Goal: Find specific page/section: Find specific page/section

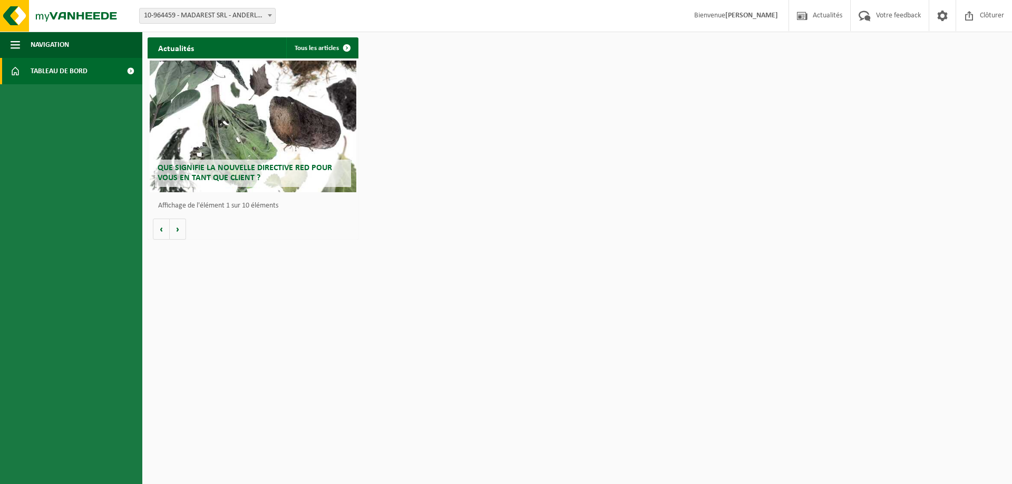
click at [242, 18] on span "10-964459 - MADAREST SRL - ANDERLUES" at bounding box center [207, 15] width 135 height 15
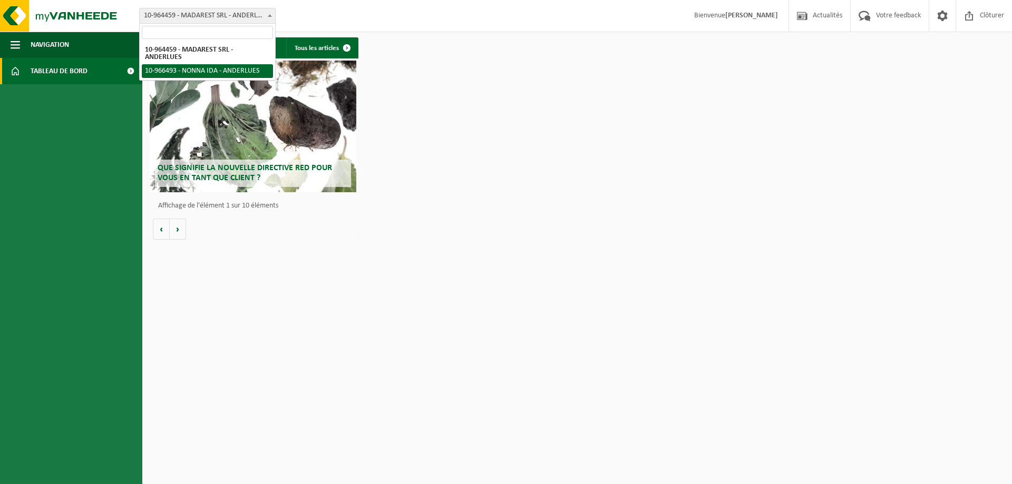
select select "153009"
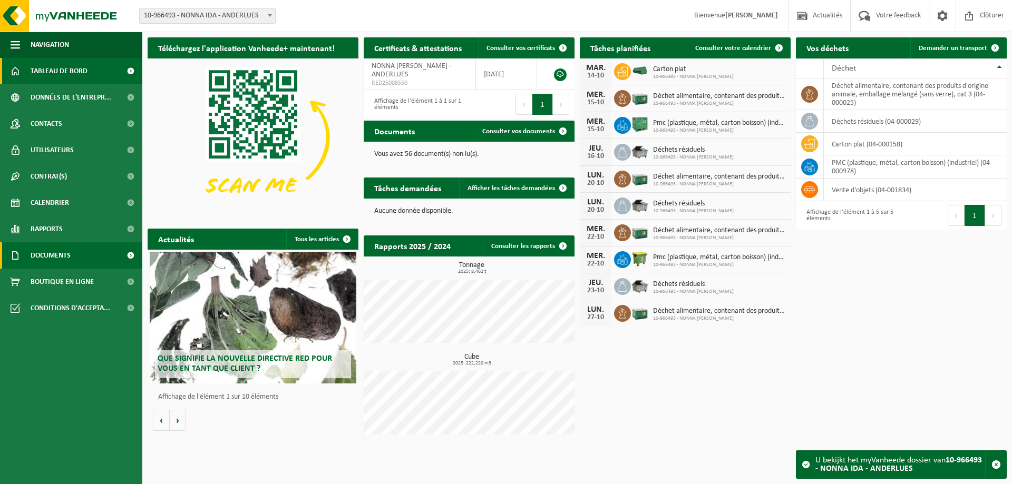
click at [54, 258] on span "Documents" at bounding box center [51, 255] width 40 height 26
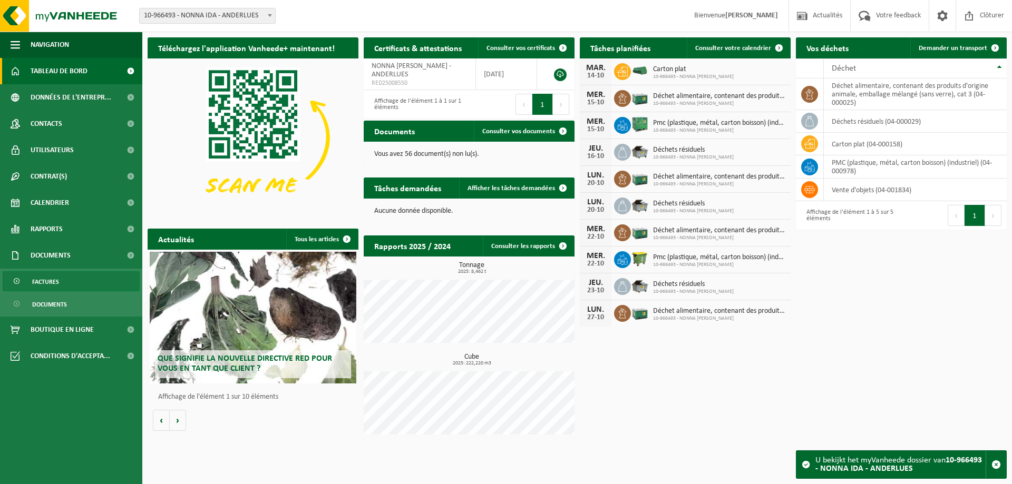
click at [54, 277] on span "Factures" at bounding box center [45, 282] width 27 height 20
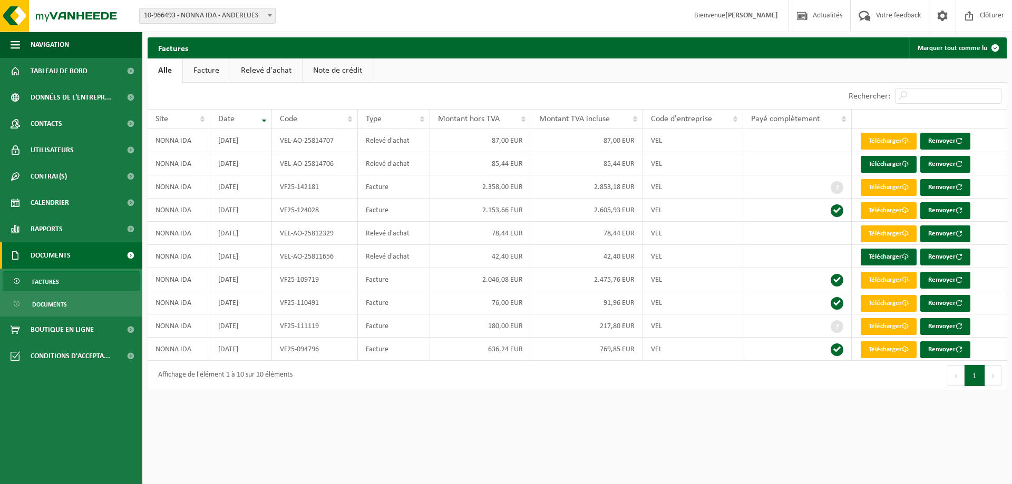
click at [261, 75] on link "Relevé d'achat" at bounding box center [266, 70] width 72 height 24
